Goal: Task Accomplishment & Management: Manage account settings

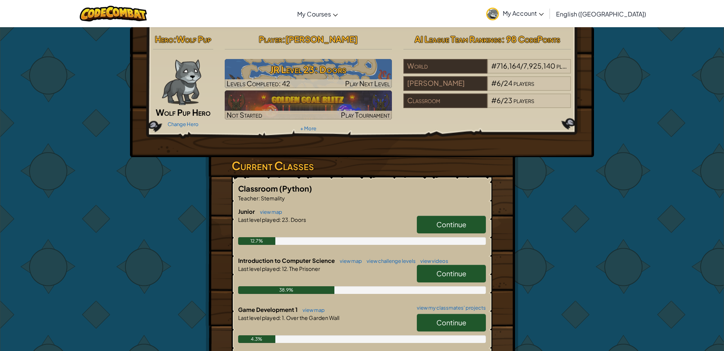
click at [544, 10] on span "My Account" at bounding box center [523, 13] width 41 height 8
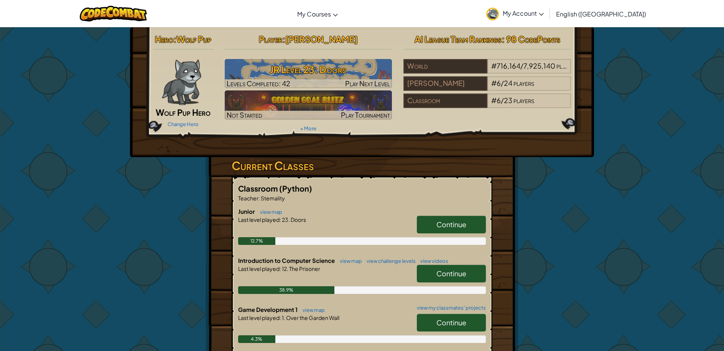
click at [544, 12] on span "My Account" at bounding box center [523, 13] width 41 height 8
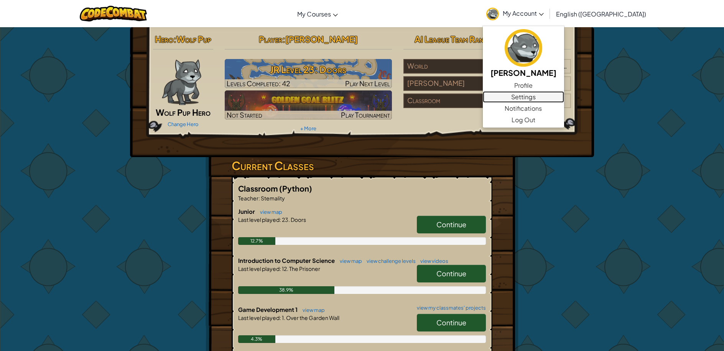
click at [564, 96] on link "Settings" at bounding box center [523, 97] width 81 height 12
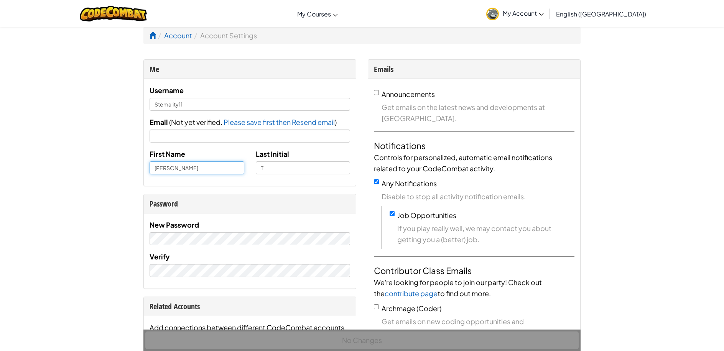
drag, startPoint x: 200, startPoint y: 168, endPoint x: 111, endPoint y: 169, distance: 89.0
type input "Stemality11"
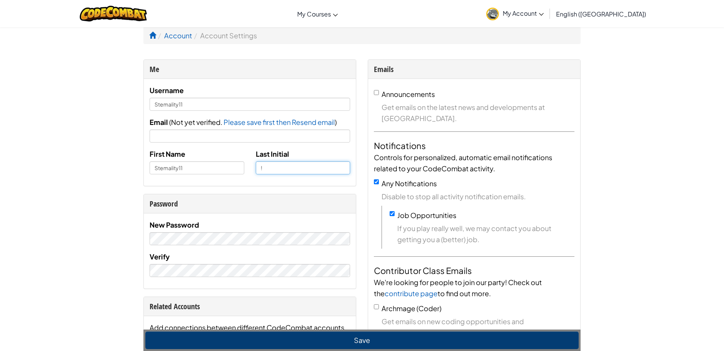
type input "!"
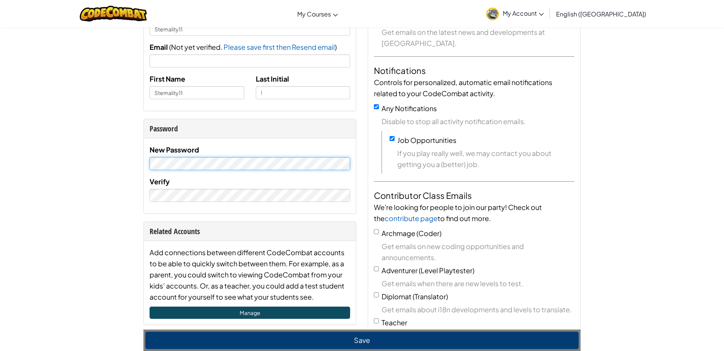
scroll to position [77, 0]
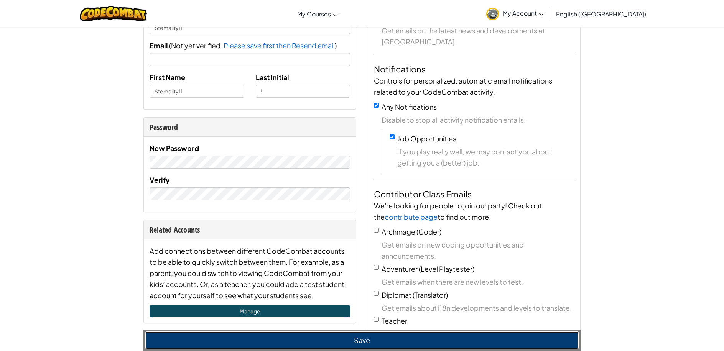
click at [488, 339] on button "Save" at bounding box center [361, 341] width 433 height 18
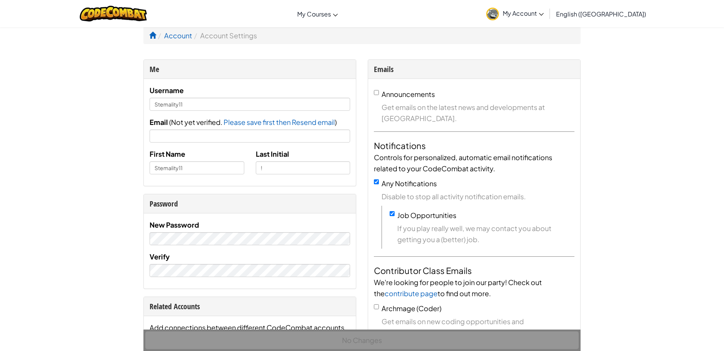
scroll to position [77, 0]
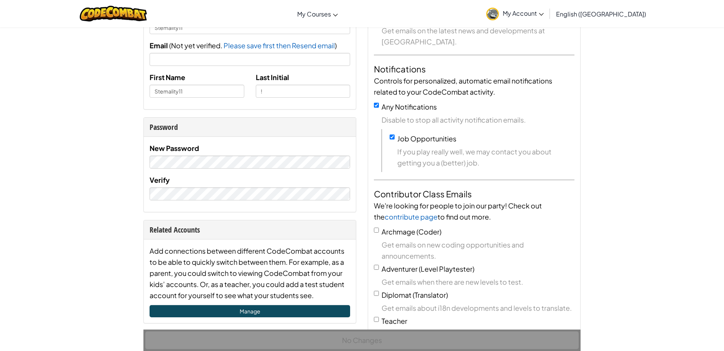
click at [548, 18] on link "My Account" at bounding box center [514, 14] width 65 height 24
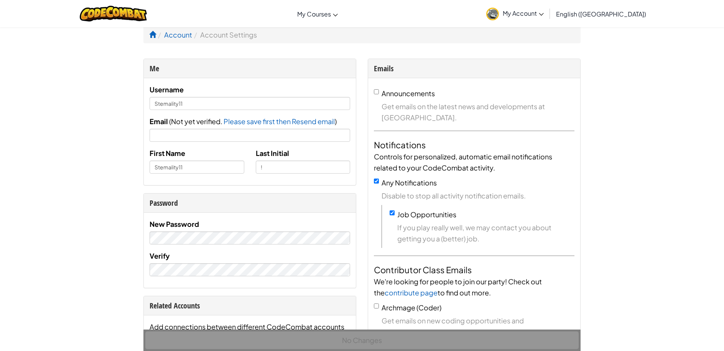
scroll to position [0, 0]
click at [129, 12] on img at bounding box center [113, 14] width 67 height 16
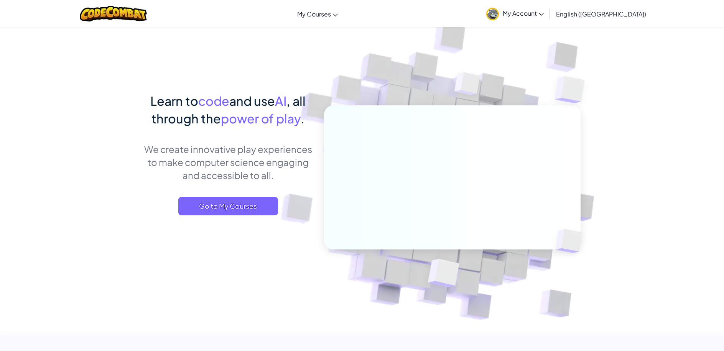
click at [544, 13] on span "My Account" at bounding box center [523, 13] width 41 height 8
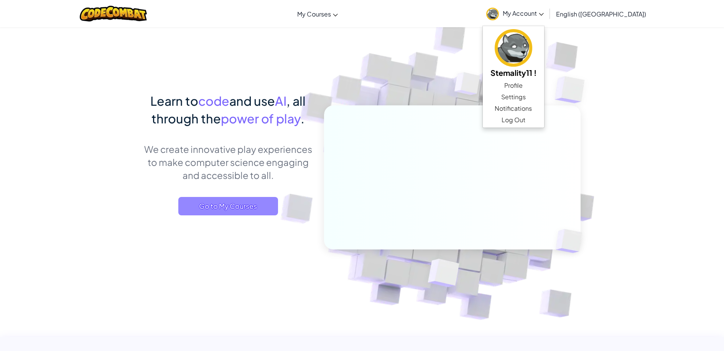
drag, startPoint x: 666, startPoint y: 92, endPoint x: 271, endPoint y: 204, distance: 410.8
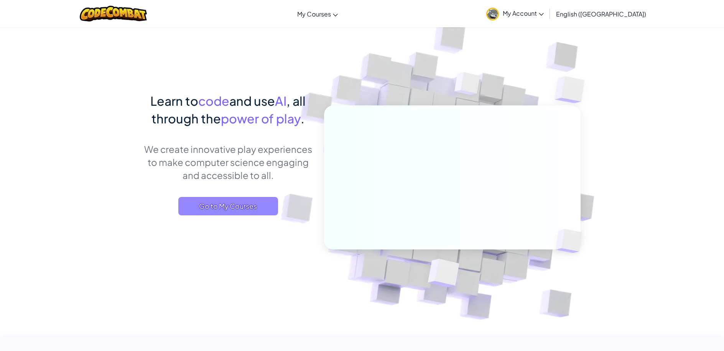
click at [258, 207] on span "Go to My Courses" at bounding box center [228, 206] width 100 height 18
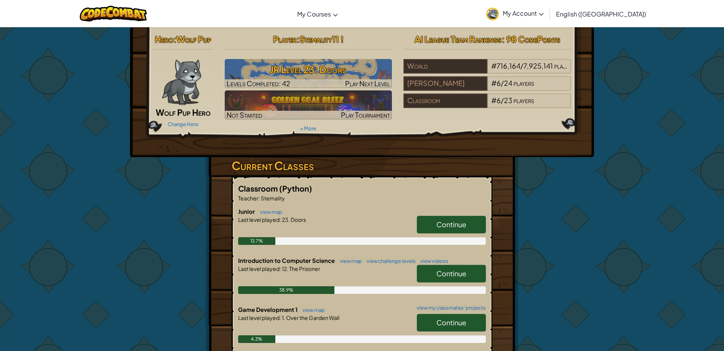
click at [544, 16] on span "My Account" at bounding box center [523, 13] width 41 height 8
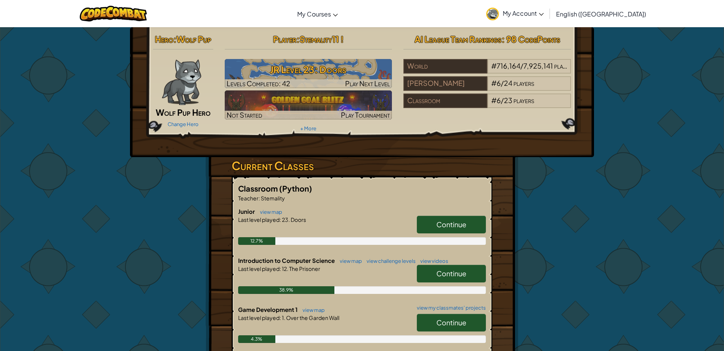
click at [544, 13] on span "My Account" at bounding box center [523, 13] width 41 height 8
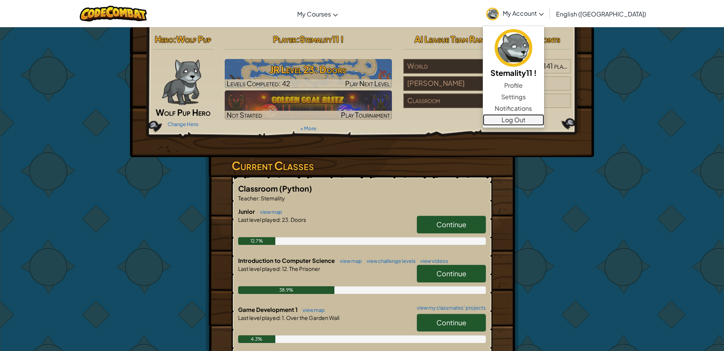
click at [544, 118] on link "Log Out" at bounding box center [513, 120] width 61 height 12
